Goal: Task Accomplishment & Management: Use online tool/utility

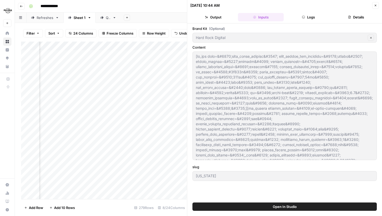
scroll to position [0, 191]
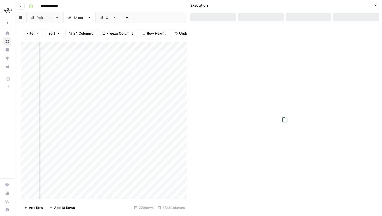
click at [372, 4] on div "Execution Close" at bounding box center [285, 5] width 189 height 7
click at [378, 4] on button "Close" at bounding box center [375, 5] width 7 height 7
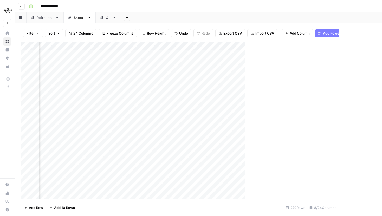
scroll to position [0, 119]
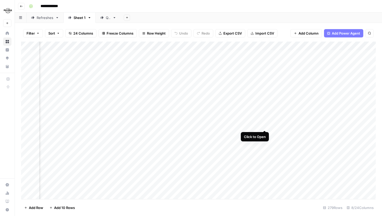
click at [265, 124] on div "Add Column" at bounding box center [198, 121] width 355 height 158
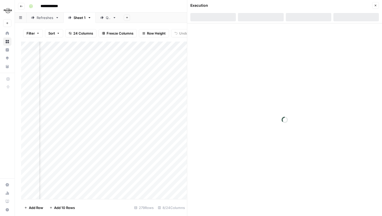
click at [313, 13] on div at bounding box center [309, 17] width 46 height 8
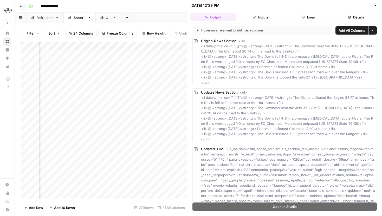
click at [307, 17] on button "Logs" at bounding box center [309, 17] width 46 height 8
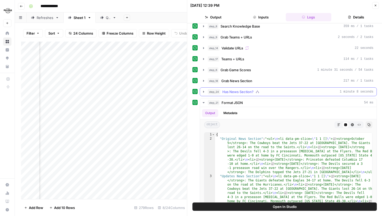
click at [203, 94] on button "step_24 Has News Section? 1 minute 8 seconds" at bounding box center [288, 92] width 177 height 8
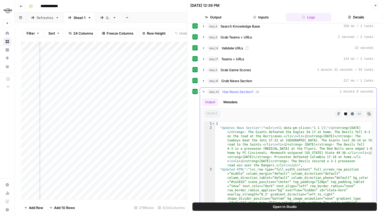
scroll to position [41, 0]
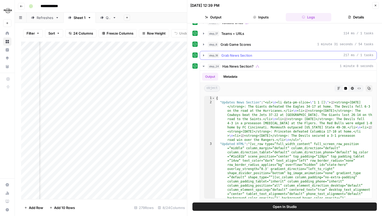
click at [204, 55] on icon "button" at bounding box center [204, 55] width 4 height 4
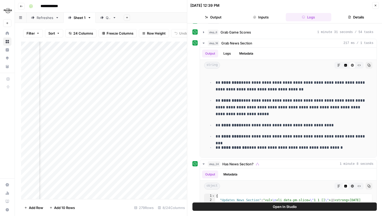
scroll to position [0, 85]
click at [99, 126] on div "Add Column" at bounding box center [104, 121] width 166 height 158
click at [375, 7] on button "Close" at bounding box center [375, 5] width 7 height 7
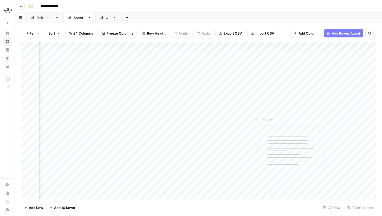
scroll to position [0, 126]
